Goal: Information Seeking & Learning: Learn about a topic

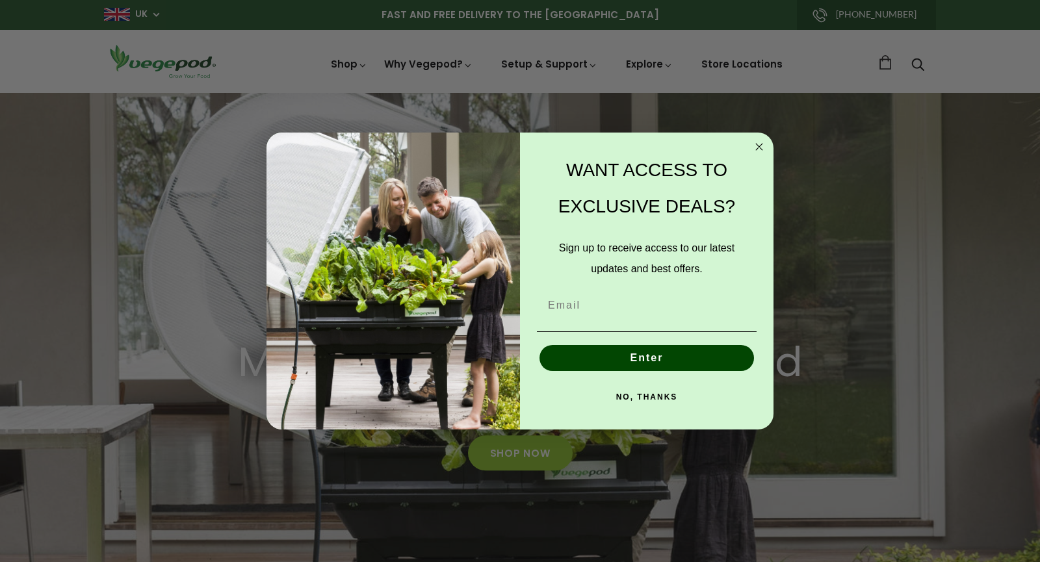
click at [758, 145] on circle "Close dialog" at bounding box center [759, 147] width 15 height 15
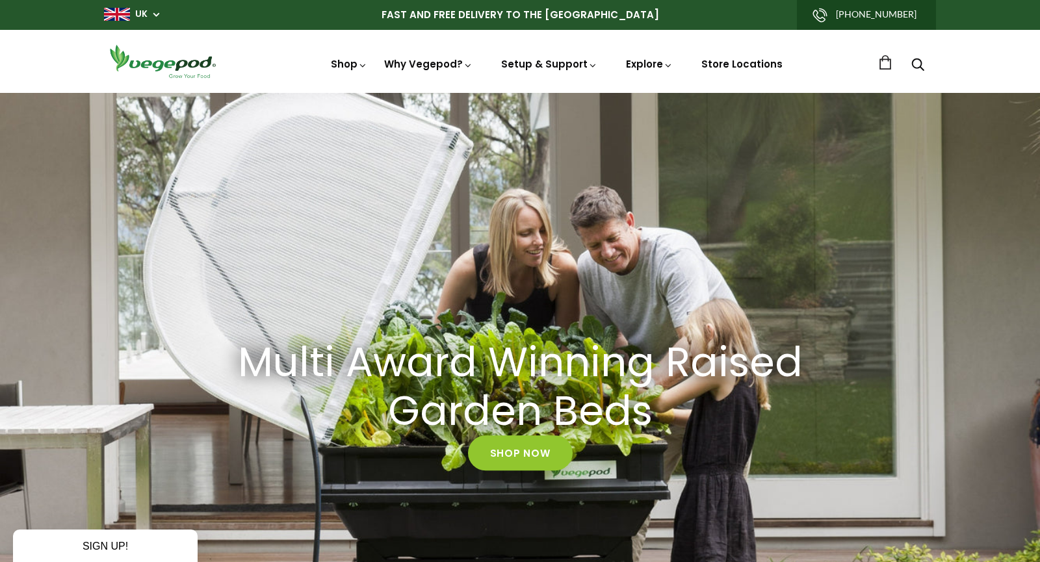
click at [756, 169] on circle "Close dialog" at bounding box center [759, 176] width 15 height 15
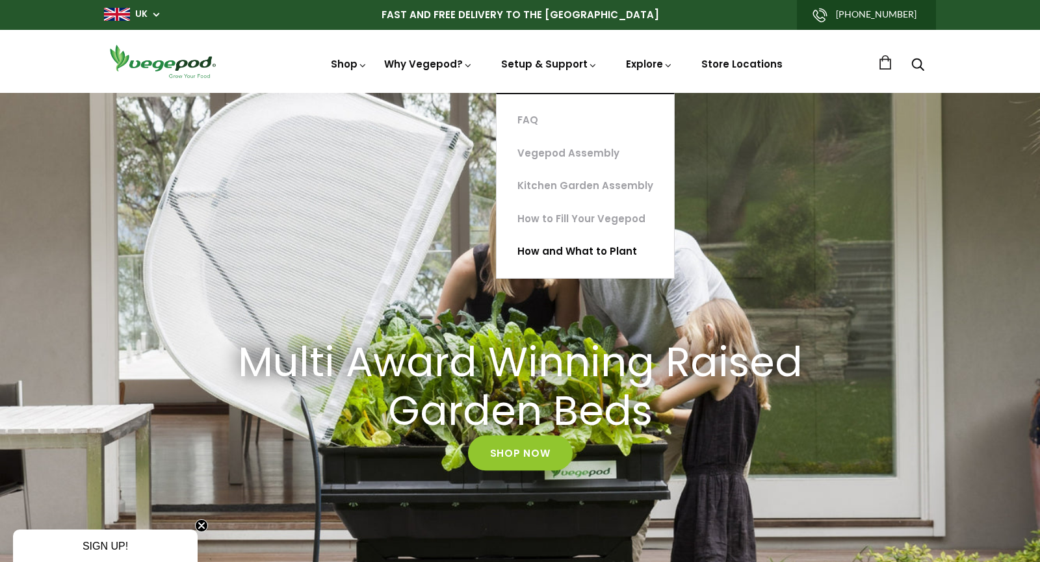
scroll to position [0, 498]
click at [538, 253] on link "How and What to Plant" at bounding box center [584, 251] width 177 height 33
